Goal: Task Accomplishment & Management: Complete application form

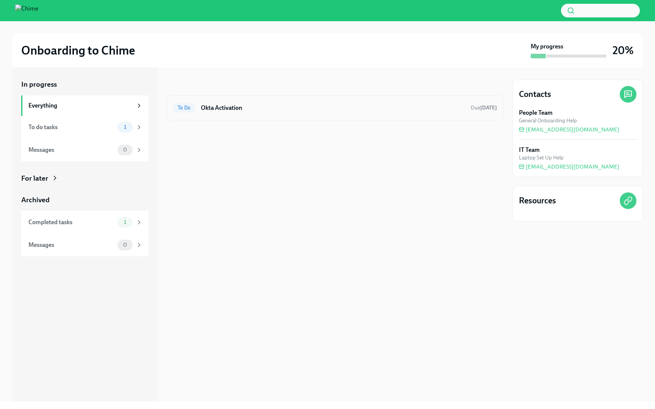
click at [344, 113] on div "To Do Okta Activation Due [DATE]" at bounding box center [335, 108] width 324 height 12
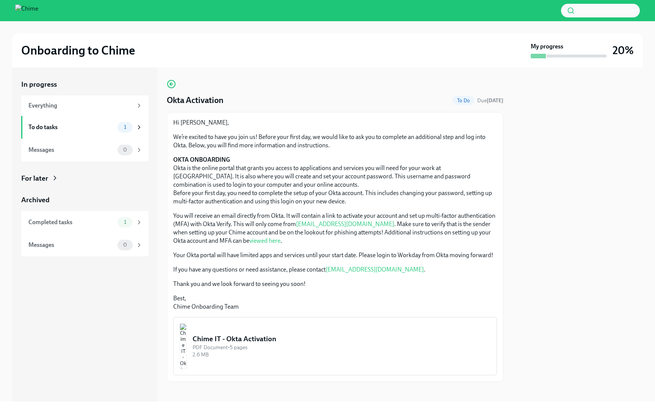
click at [249, 241] on link "viewed here" at bounding box center [264, 240] width 31 height 7
click at [79, 224] on div "Completed tasks" at bounding box center [71, 222] width 86 height 8
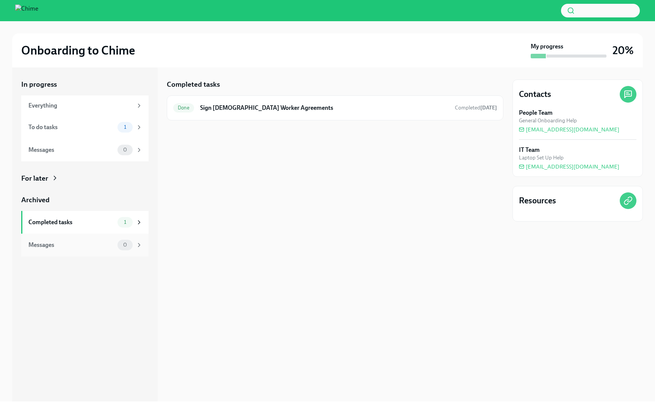
click at [77, 241] on div "Messages 0" at bounding box center [85, 245] width 114 height 11
